Goal: Transaction & Acquisition: Purchase product/service

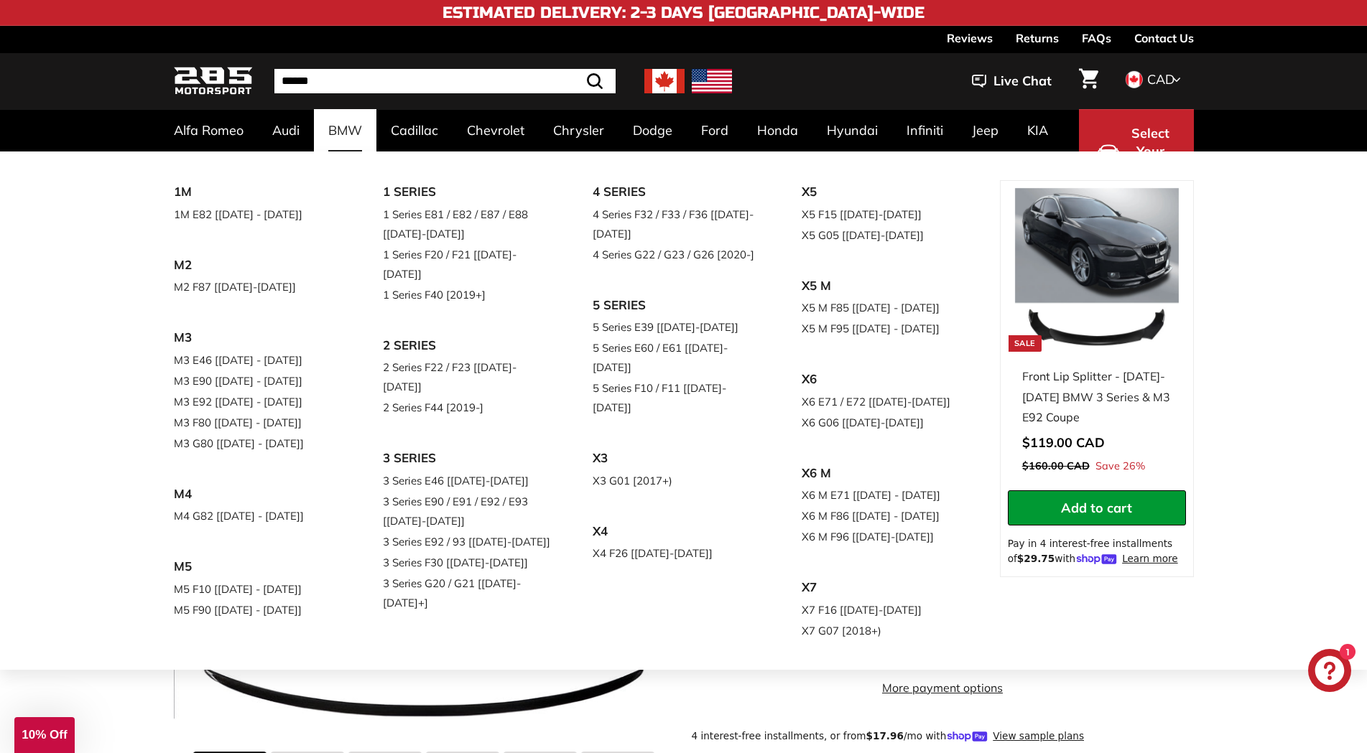
click at [345, 128] on link "BMW" at bounding box center [345, 130] width 62 height 42
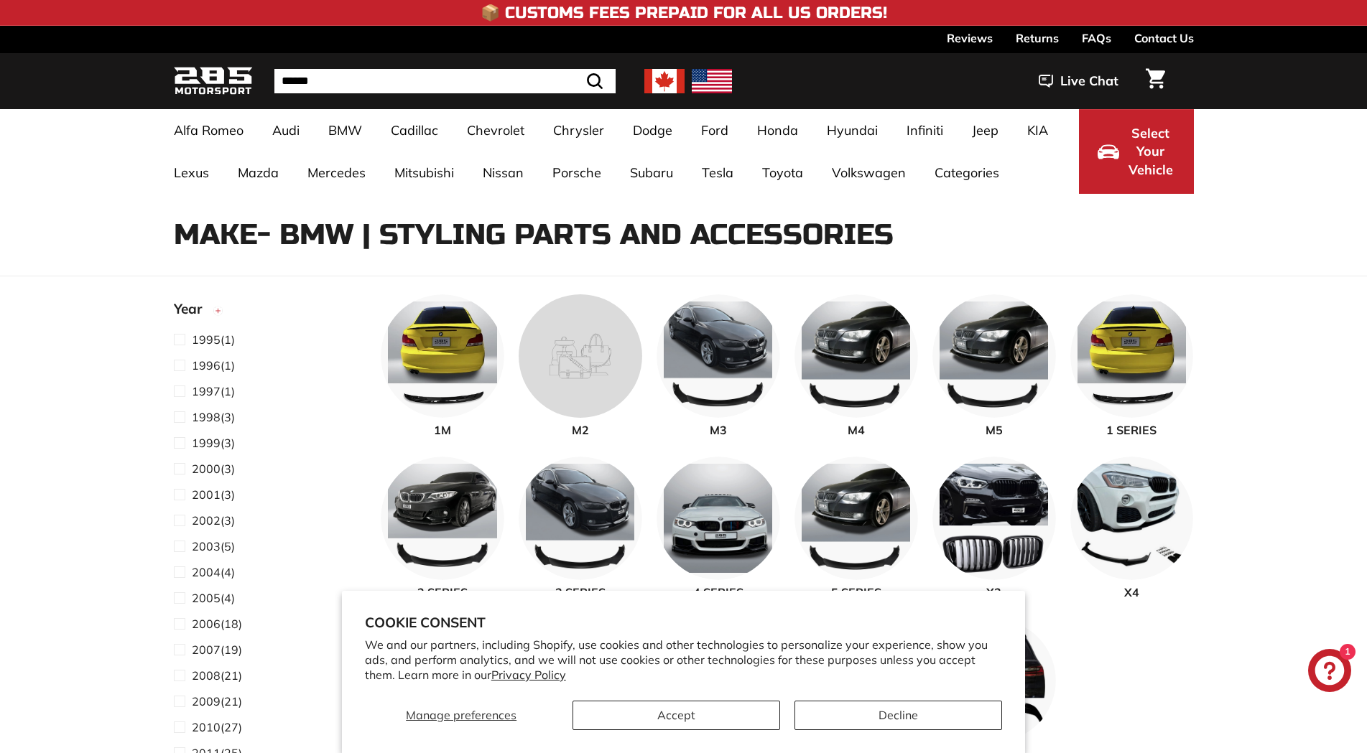
select select "**********"
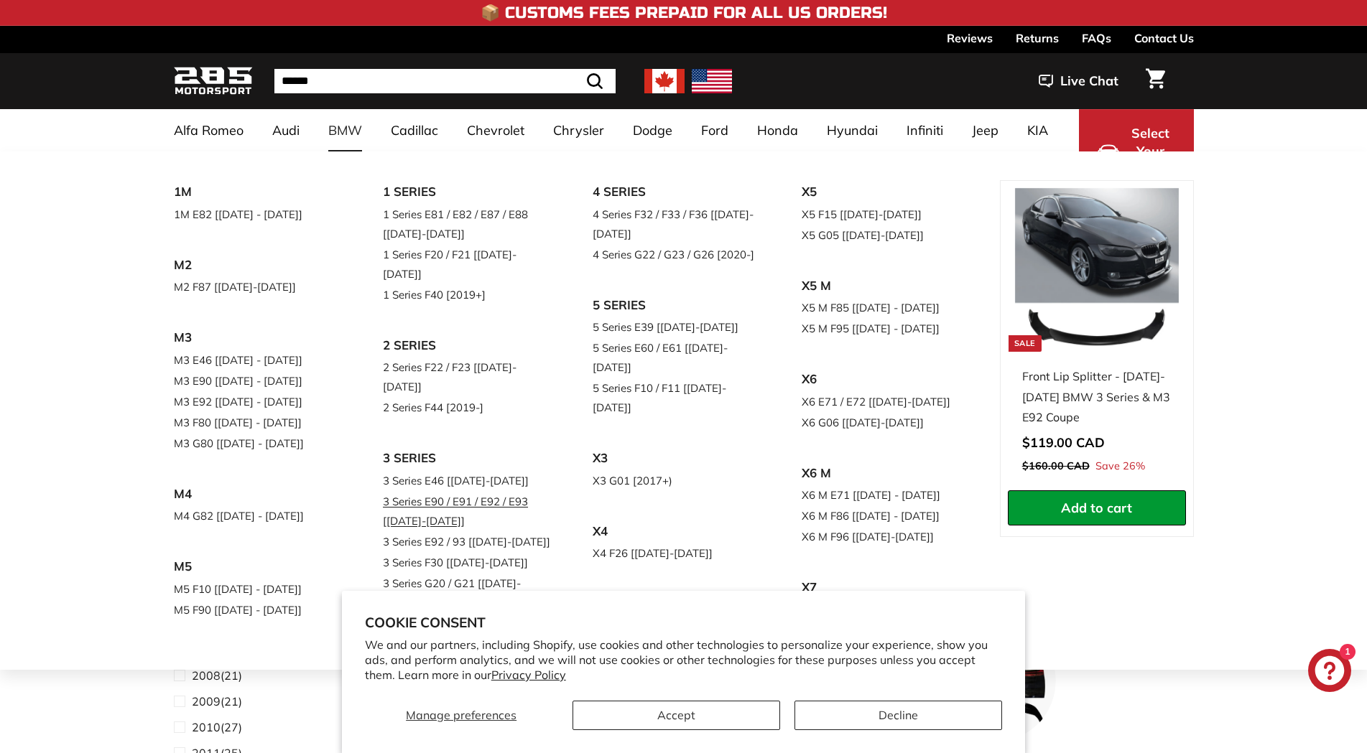
click at [475, 491] on link "3 Series E90 / E91 / E92 / E93 [[DATE]-[DATE]]" at bounding box center [467, 511] width 169 height 40
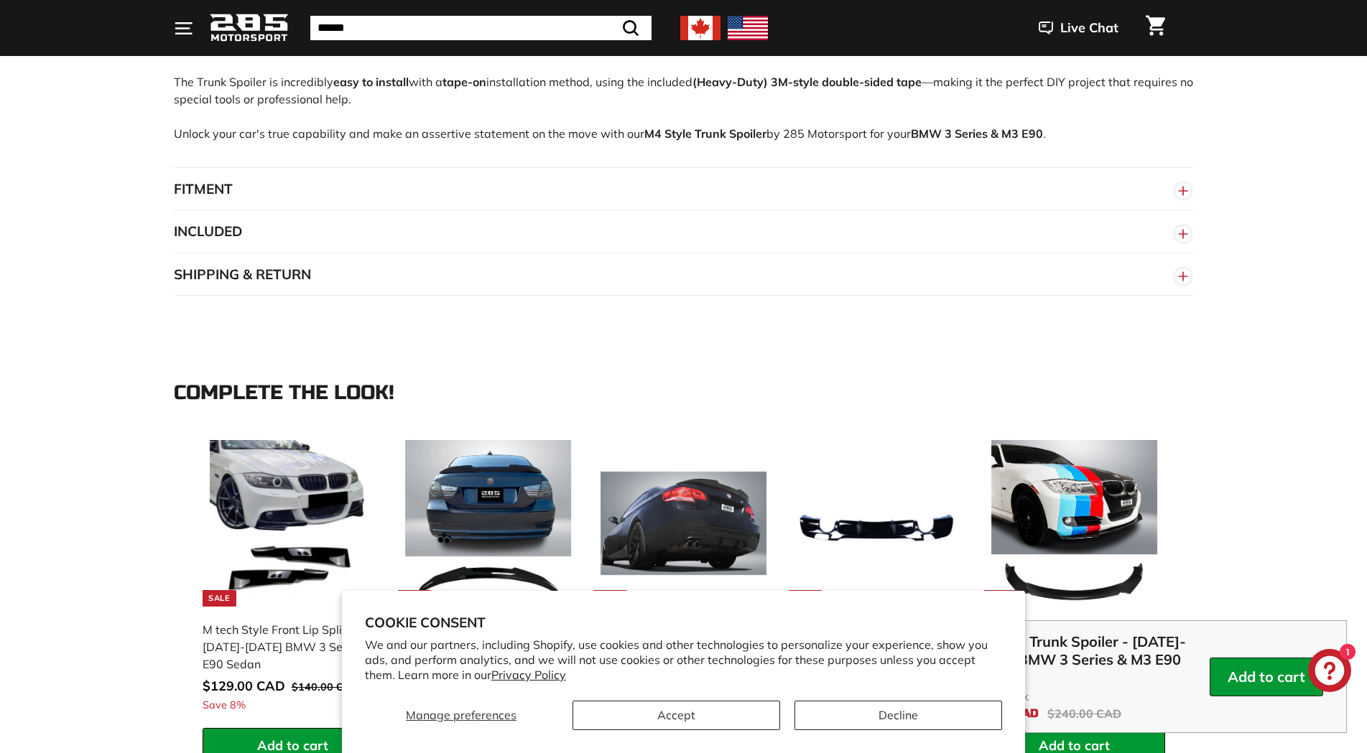
scroll to position [1612, 0]
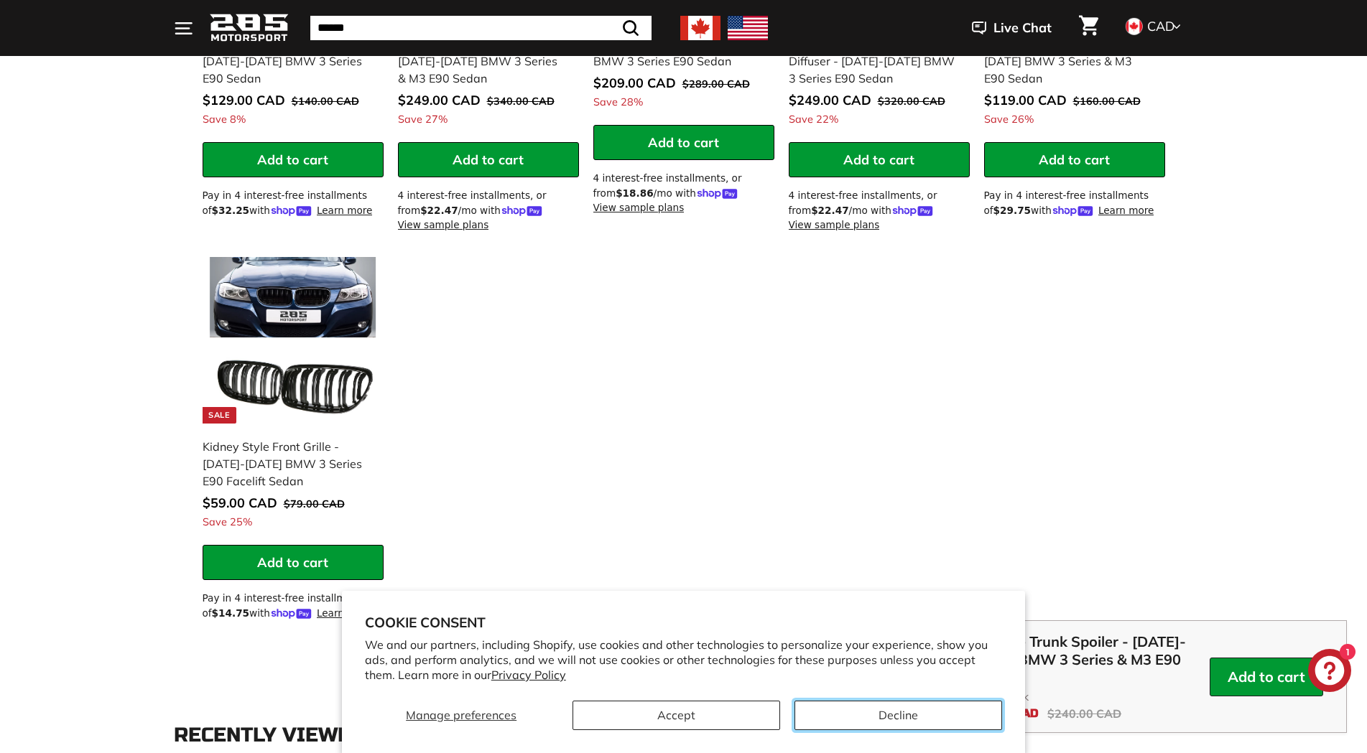
click at [881, 716] on button "Decline" at bounding box center [898, 715] width 208 height 29
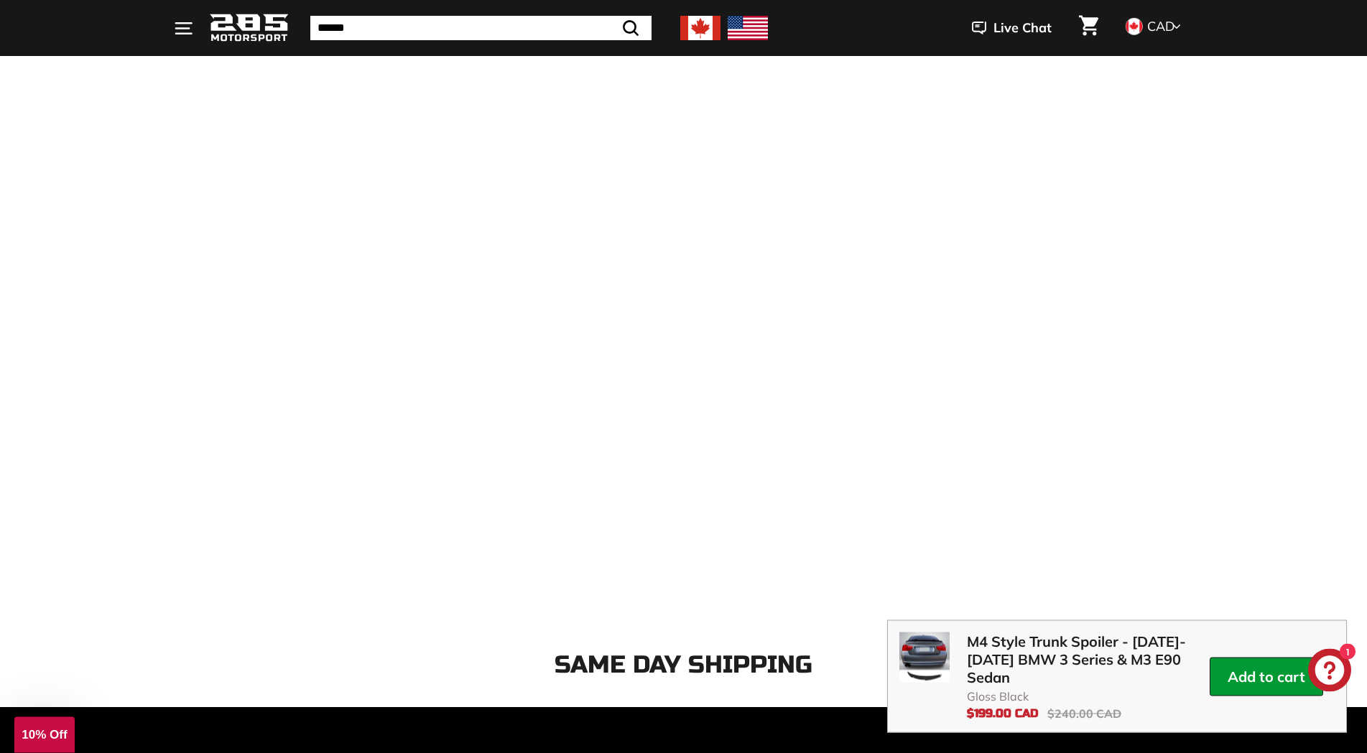
scroll to position [3004, 0]
